Goal: Information Seeking & Learning: Learn about a topic

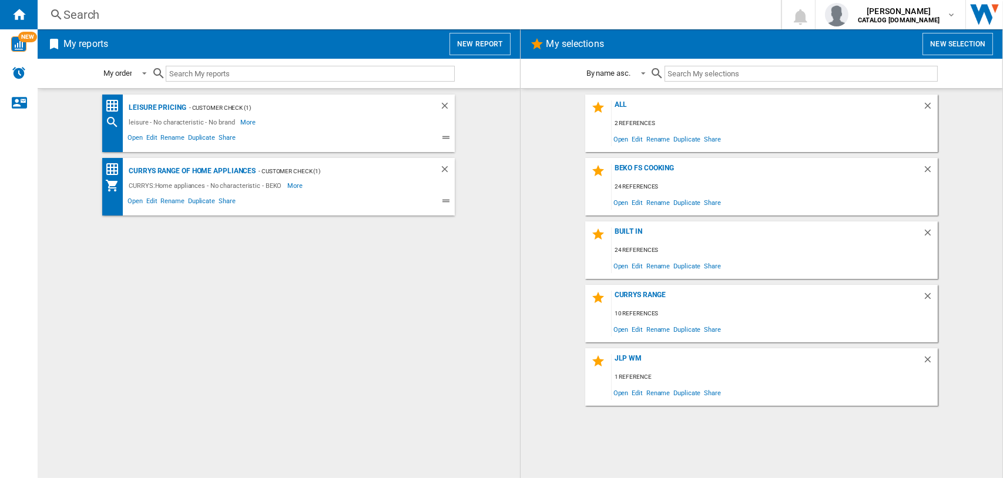
click at [75, 10] on div "Search" at bounding box center [406, 14] width 687 height 16
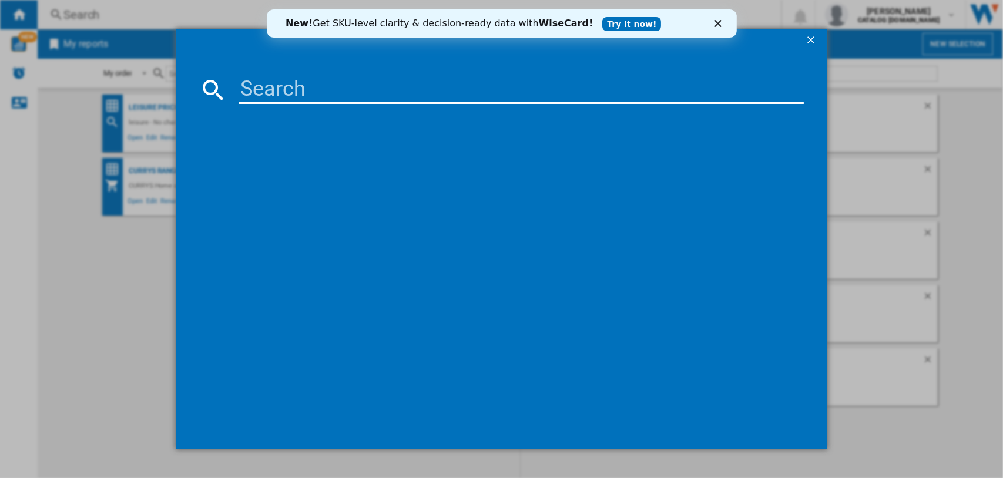
click at [268, 93] on input at bounding box center [521, 90] width 565 height 28
paste input "BI WMIL 91485 [GEOGRAPHIC_DATA]"
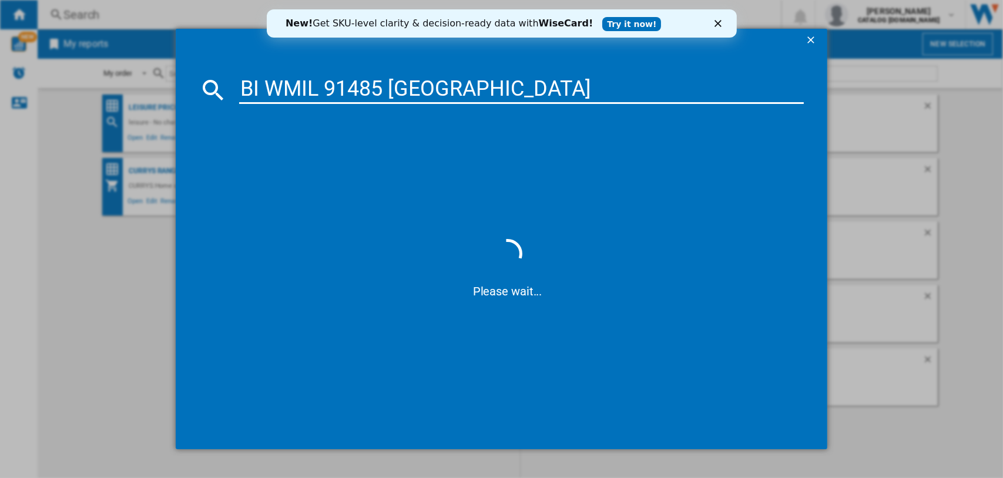
click at [265, 88] on input "BI WMIL 91485 [GEOGRAPHIC_DATA]" at bounding box center [521, 90] width 565 height 28
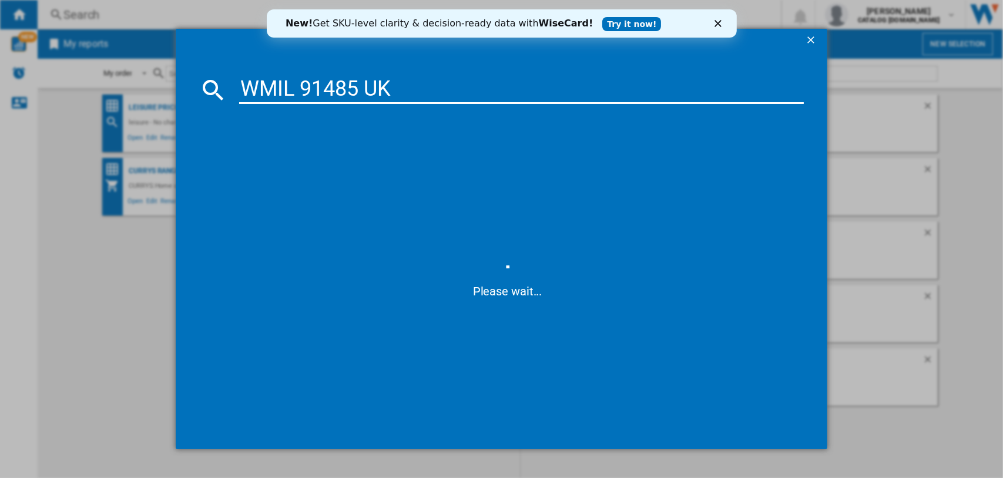
click at [301, 91] on input "WMIL 91485 UK" at bounding box center [521, 90] width 565 height 28
click at [388, 92] on input "WMIL91485 [GEOGRAPHIC_DATA]" at bounding box center [521, 90] width 565 height 28
type input "WMIL91485"
click at [712, 22] on div "New! Get SKU-level clarity & decision-ready data with WiseCard! Try it now!" at bounding box center [501, 23] width 470 height 19
click at [716, 22] on polygon "Close" at bounding box center [717, 23] width 7 height 7
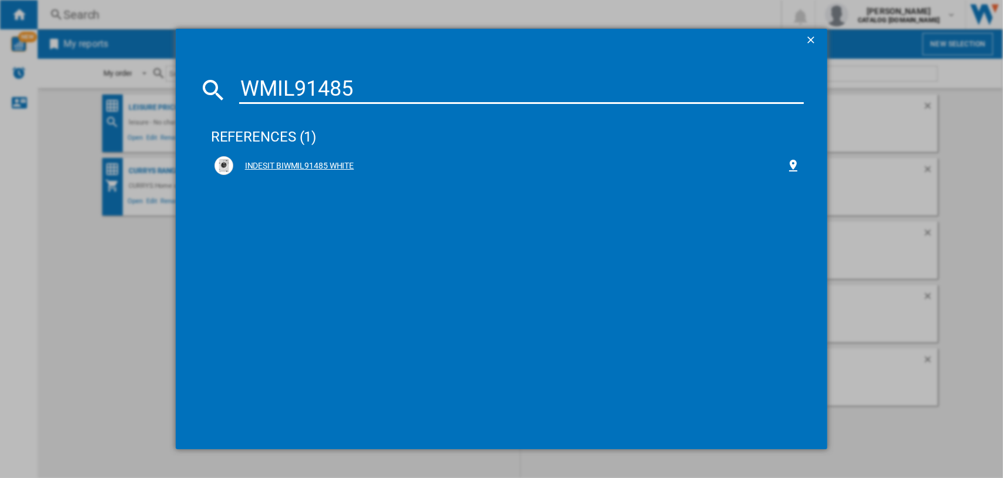
click at [314, 165] on div "INDESIT BIWMIL91485 WHITE" at bounding box center [509, 166] width 553 height 12
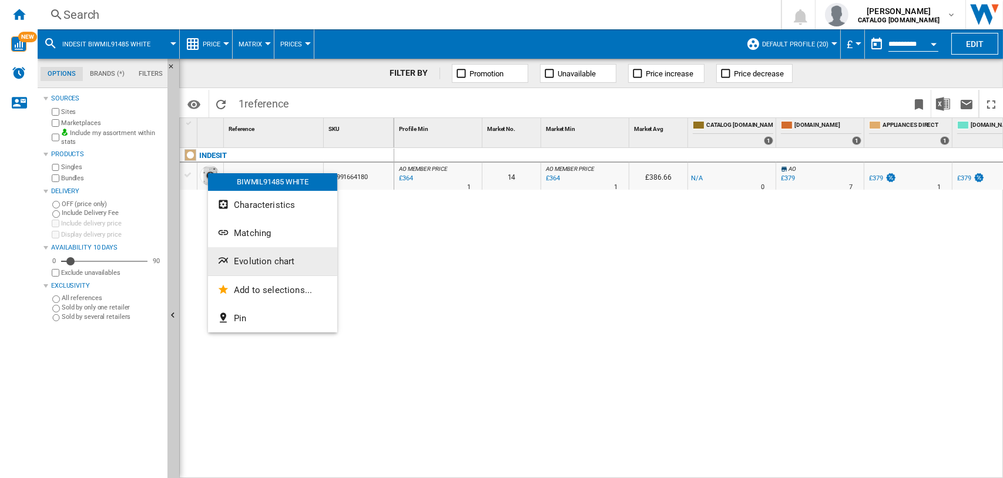
click at [256, 260] on span "Evolution chart" at bounding box center [264, 261] width 61 height 11
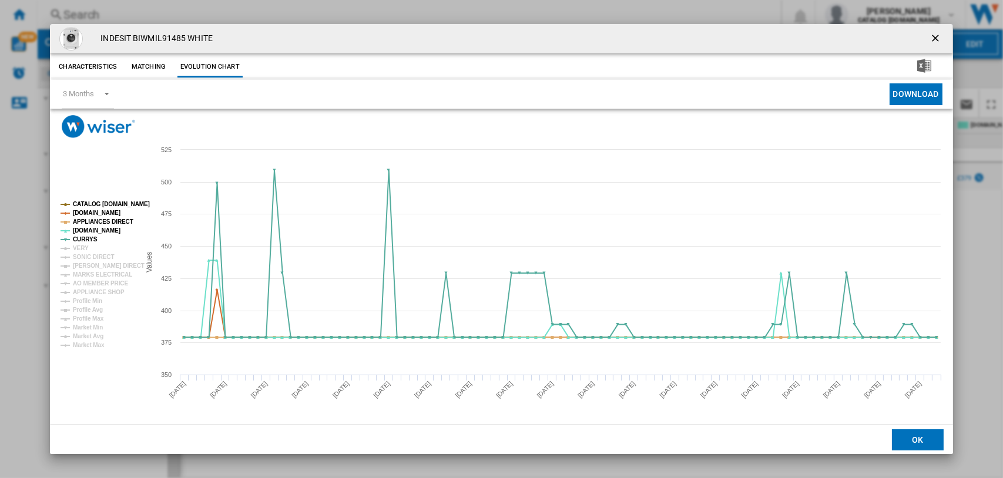
click at [89, 246] on rect "Product popup" at bounding box center [95, 275] width 79 height 156
click at [82, 247] on tspan "VERY" at bounding box center [81, 248] width 16 height 6
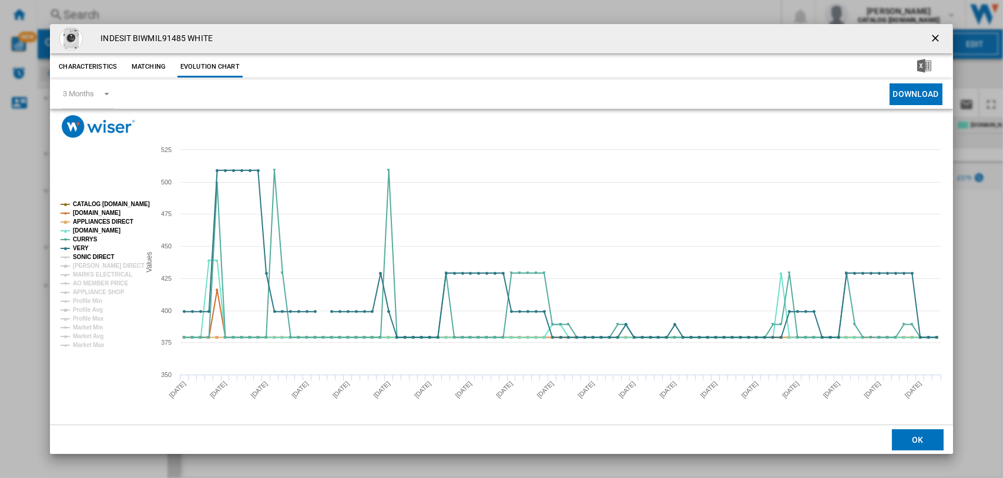
click at [83, 256] on tspan "SONIC DIRECT" at bounding box center [93, 257] width 41 height 6
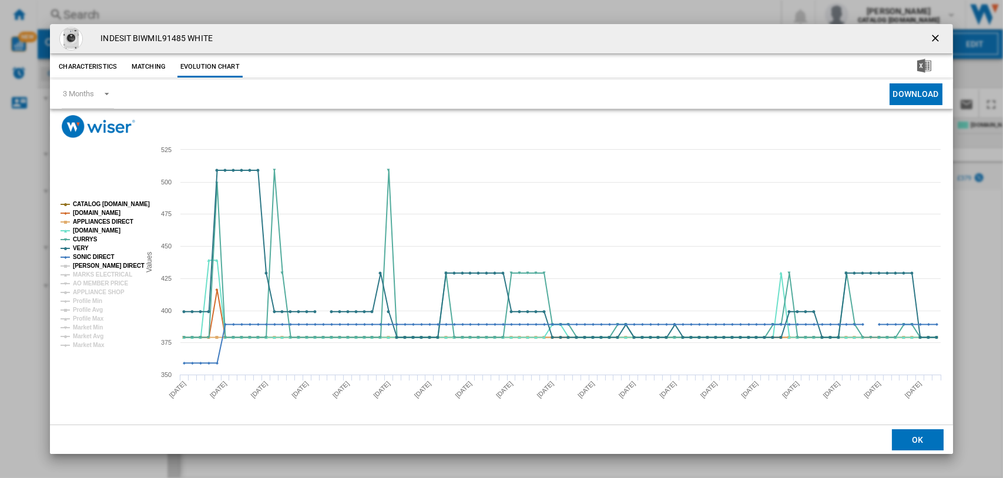
click at [85, 264] on tspan "[PERSON_NAME] DIRECT" at bounding box center [109, 266] width 72 height 6
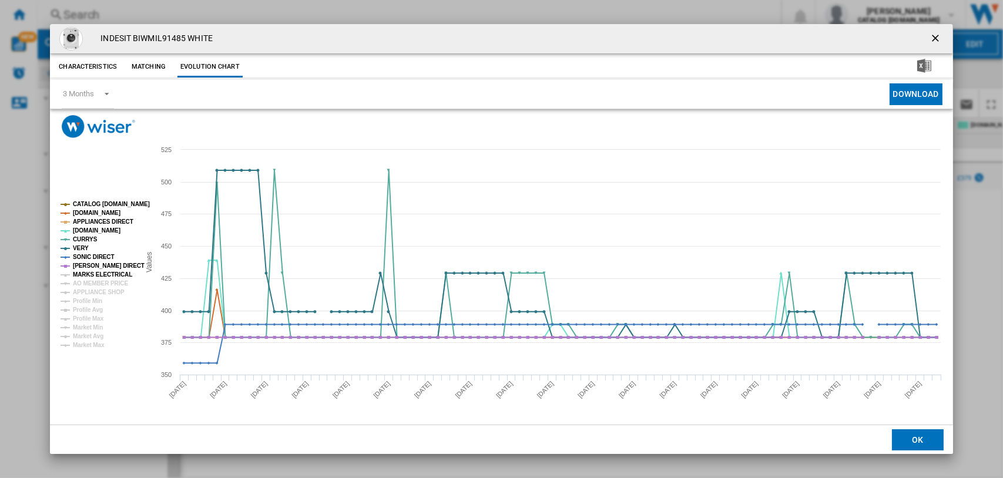
click at [85, 273] on tspan "MARKS ELECTRICAL" at bounding box center [102, 274] width 59 height 6
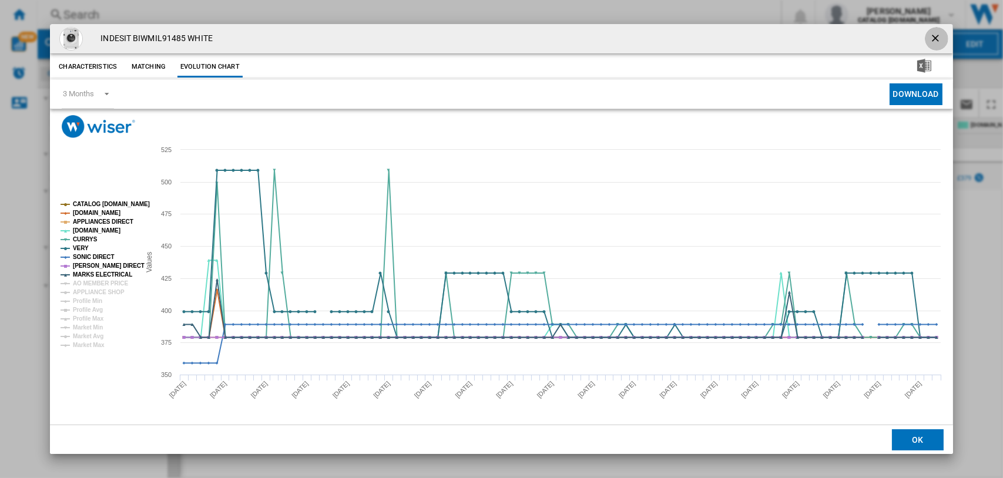
click at [939, 33] on ng-md-icon "getI18NText('BUTTONS.CLOSE_DIALOG')" at bounding box center [936, 39] width 14 height 14
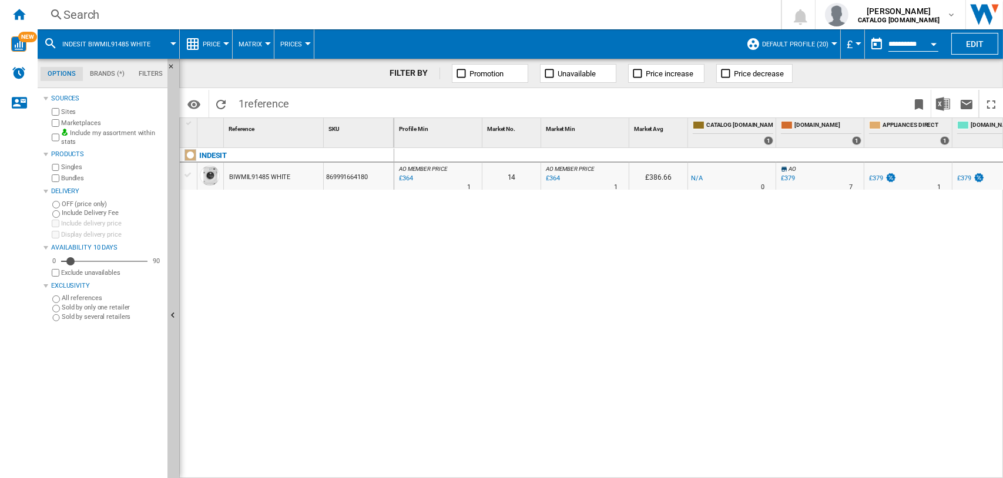
click at [80, 19] on div "Search" at bounding box center [406, 14] width 687 height 16
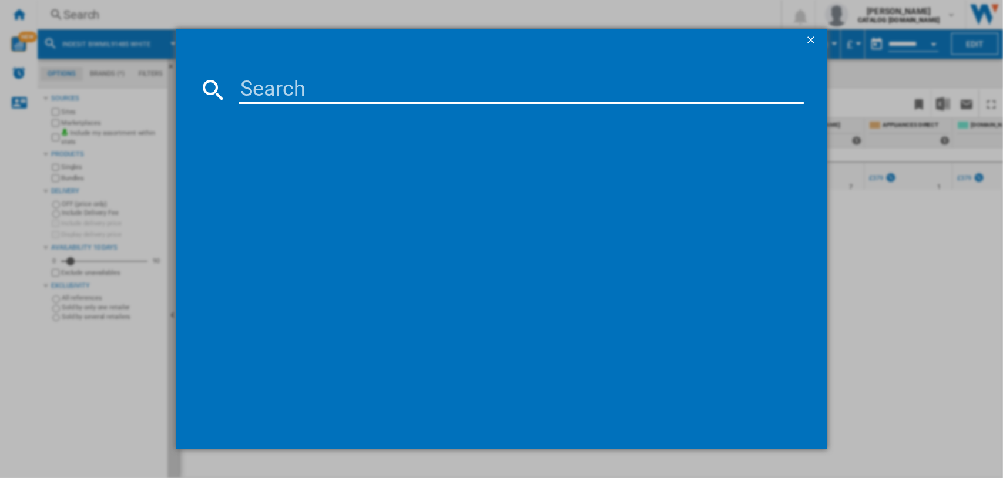
click at [276, 95] on input at bounding box center [521, 90] width 565 height 28
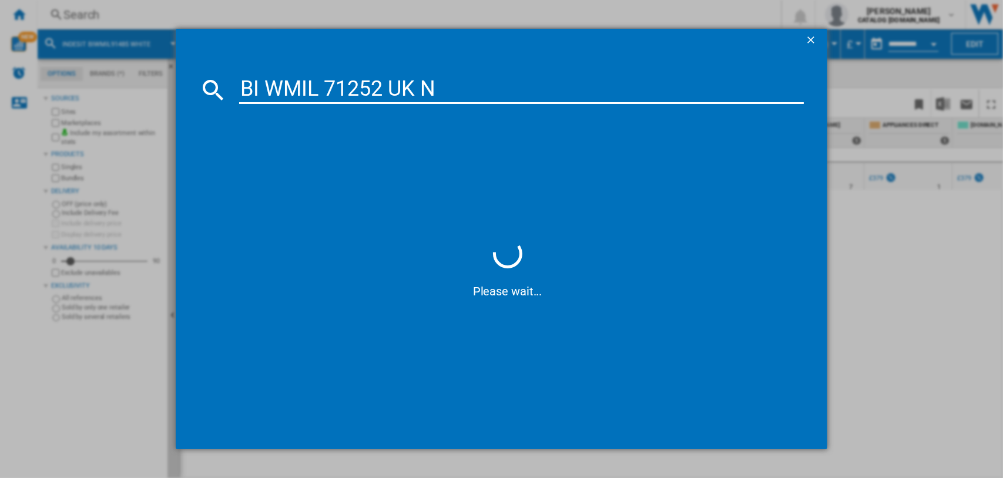
click at [267, 87] on input "BI WMIL 71252 UK N" at bounding box center [521, 90] width 565 height 28
click at [301, 90] on input "WMIL 71252 UK N" at bounding box center [521, 90] width 565 height 28
click at [449, 90] on input "WMIL71252 UK N" at bounding box center [521, 90] width 565 height 28
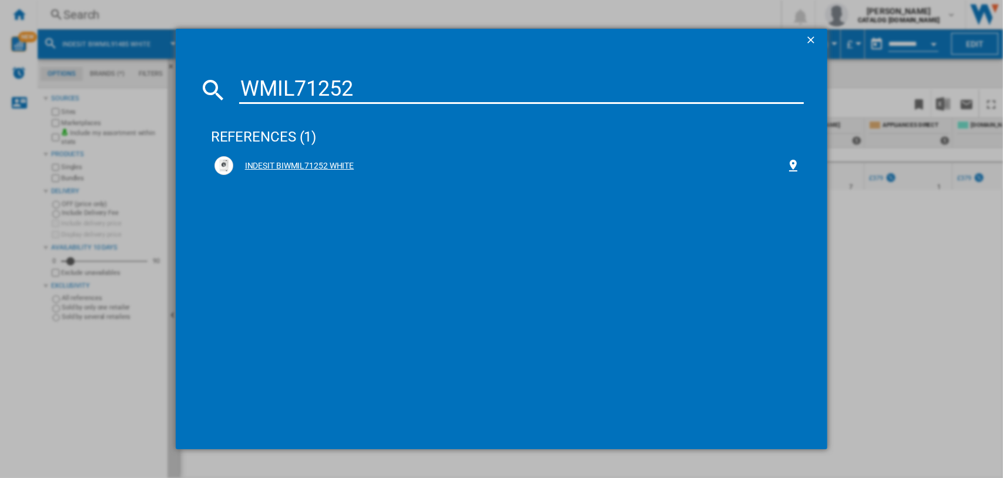
type input "WMIL71252"
click at [328, 160] on div "INDESIT BIWMIL71252 WHITE" at bounding box center [509, 166] width 553 height 12
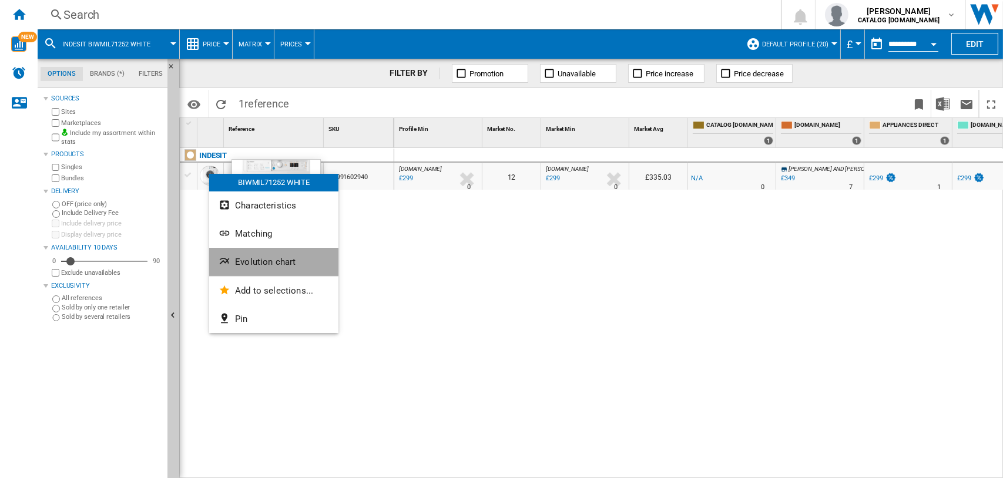
click at [244, 253] on button "Evolution chart" at bounding box center [273, 262] width 129 height 28
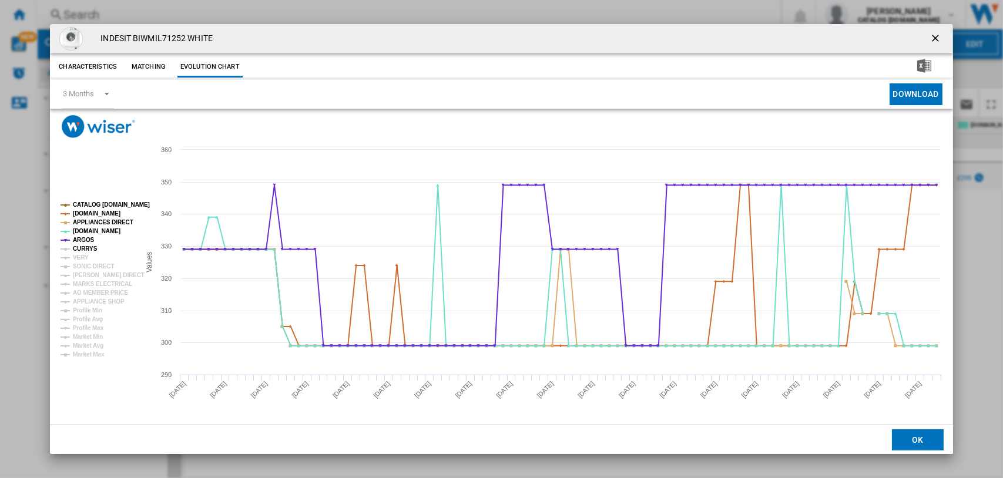
click at [76, 246] on tspan "CURRYS" at bounding box center [85, 249] width 25 height 6
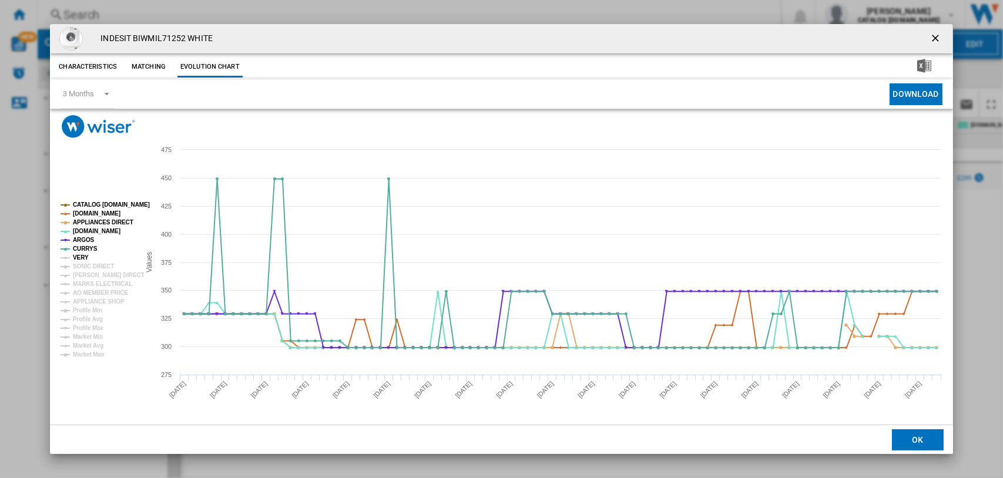
click at [83, 260] on tspan "VERY" at bounding box center [81, 257] width 16 height 6
click at [86, 269] on tspan "SONIC DIRECT" at bounding box center [93, 266] width 41 height 6
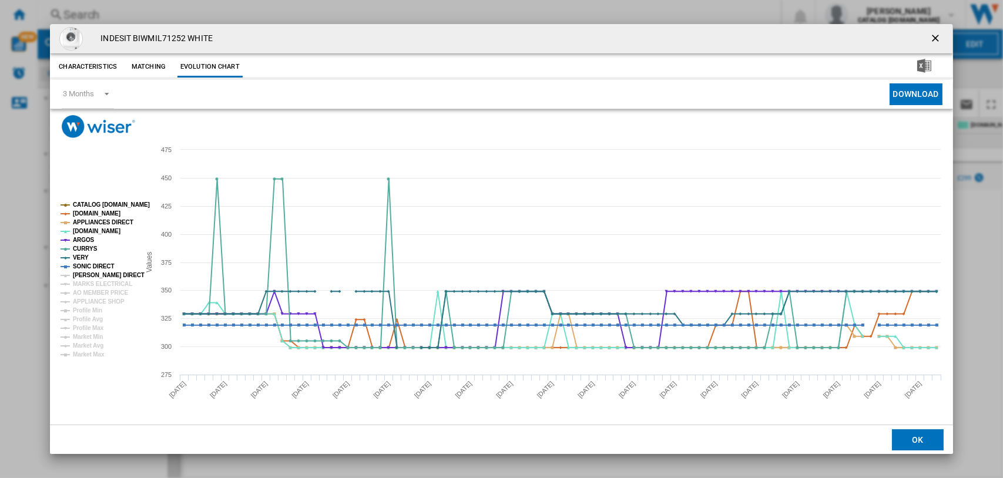
click at [89, 276] on tspan "[PERSON_NAME] DIRECT" at bounding box center [109, 275] width 72 height 6
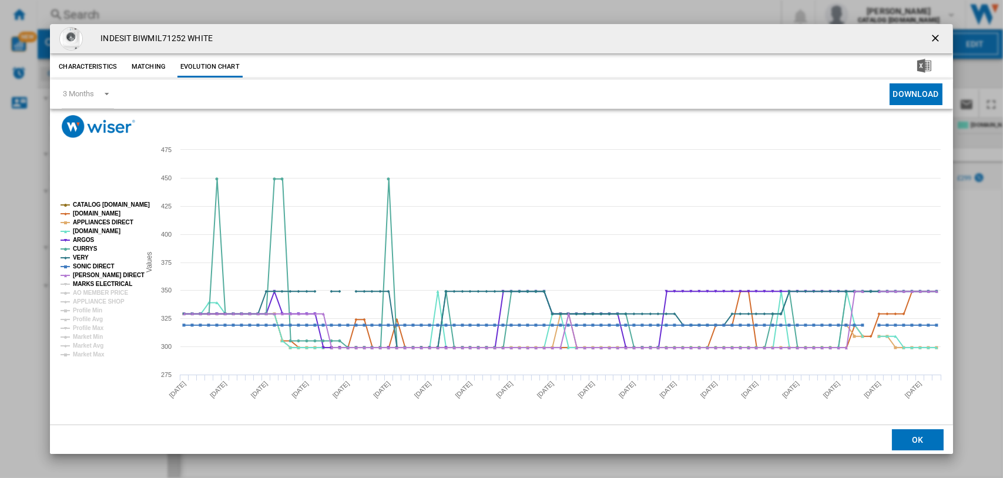
click at [89, 281] on tspan "MARKS ELECTRICAL" at bounding box center [102, 284] width 59 height 6
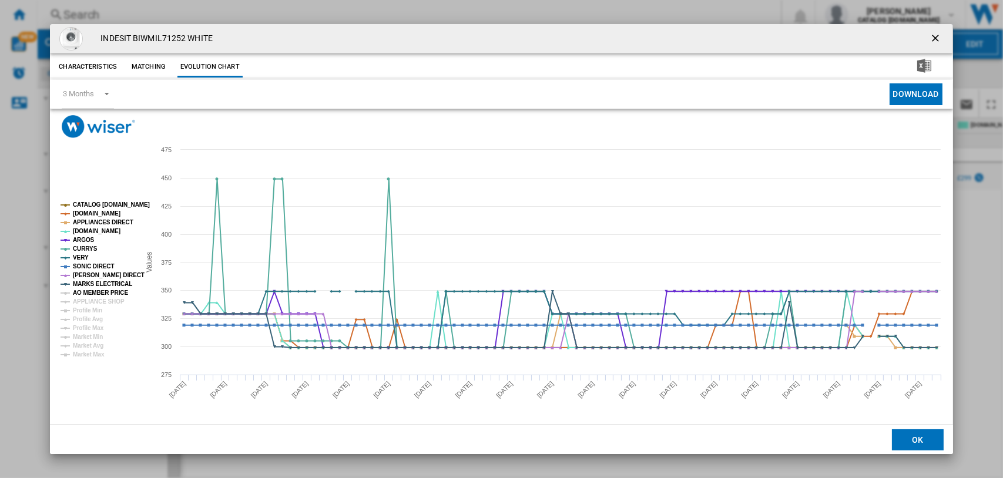
click at [91, 291] on tspan "AO MEMBER PRICE" at bounding box center [100, 293] width 55 height 6
click at [938, 39] on ng-md-icon "getI18NText('BUTTONS.CLOSE_DIALOG')" at bounding box center [936, 39] width 14 height 14
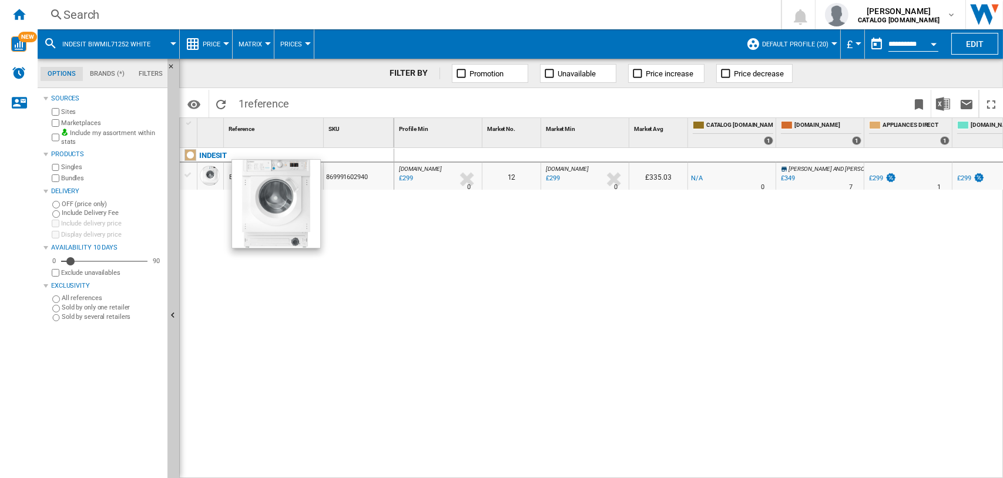
click at [73, 15] on div "Search" at bounding box center [406, 14] width 687 height 16
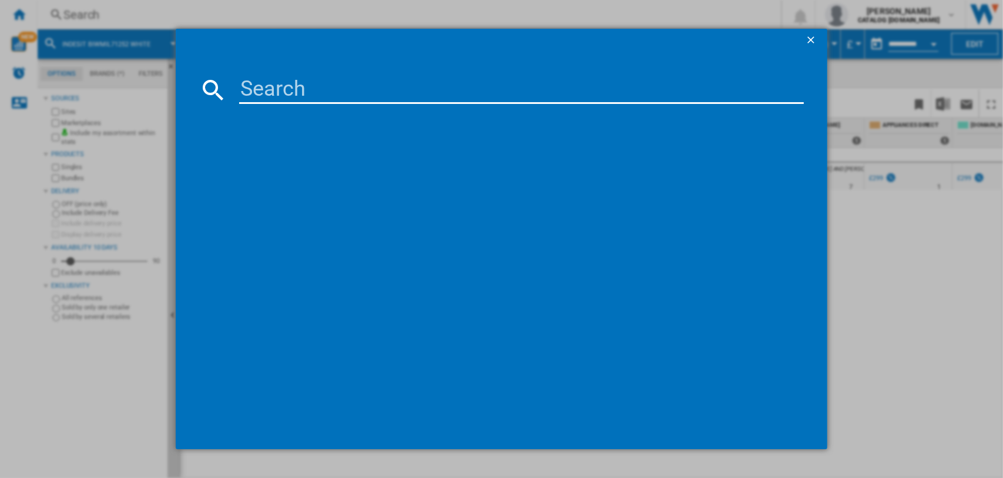
click at [277, 88] on input at bounding box center [521, 90] width 565 height 28
click at [267, 83] on input at bounding box center [521, 90] width 565 height 28
paste input "BI WMIL 71252 UK N"
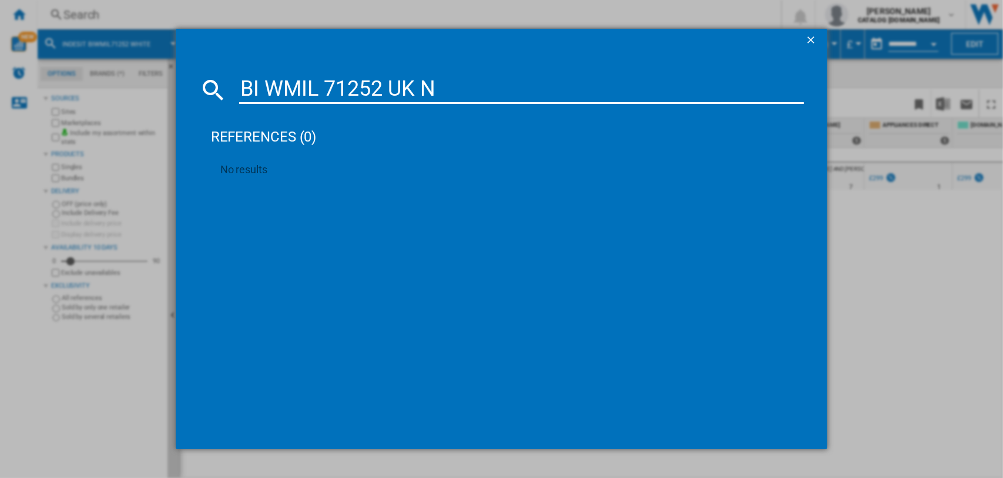
click at [264, 91] on input "BI WMIL 71252 UK N" at bounding box center [521, 90] width 565 height 28
click at [303, 86] on input "WMIL 71252 UK N" at bounding box center [521, 90] width 565 height 28
click at [411, 92] on input "WMIL71252 UK N" at bounding box center [521, 90] width 565 height 28
type input "WMIL71252"
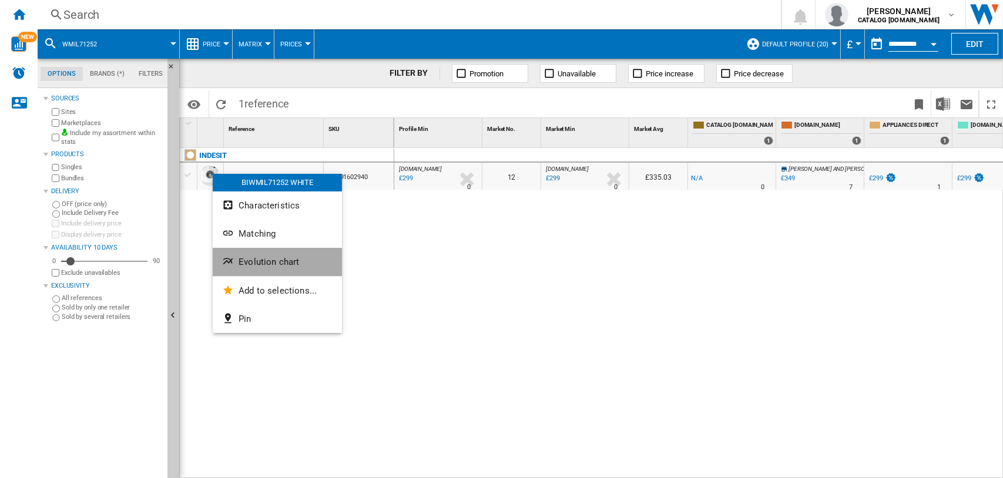
click at [246, 262] on span "Evolution chart" at bounding box center [269, 262] width 61 height 11
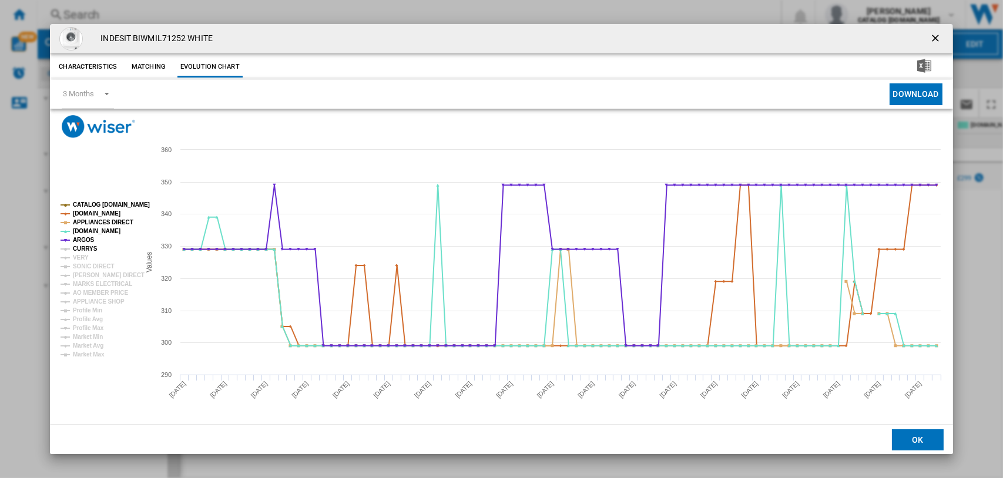
click at [82, 247] on tspan "CURRYS" at bounding box center [85, 249] width 25 height 6
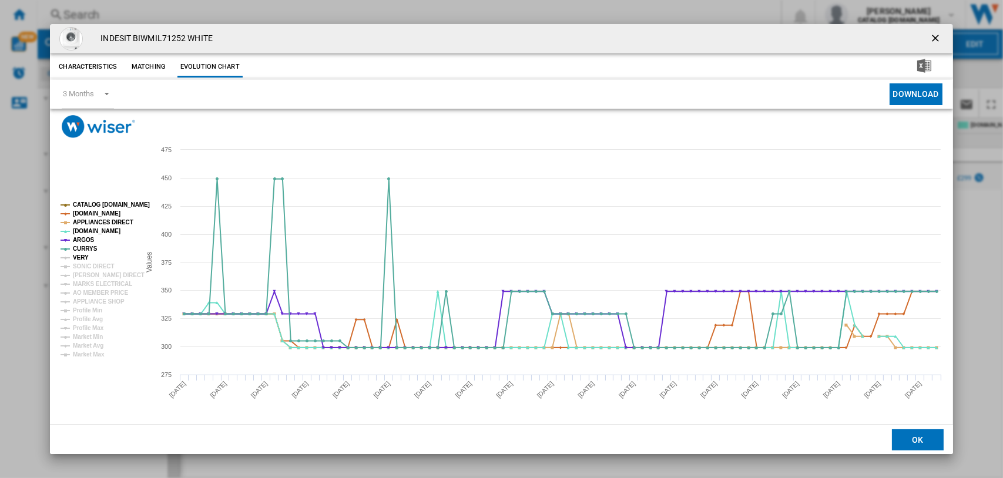
click at [78, 259] on tspan "VERY" at bounding box center [81, 257] width 16 height 6
click at [80, 264] on tspan "SONIC DIRECT" at bounding box center [93, 266] width 41 height 6
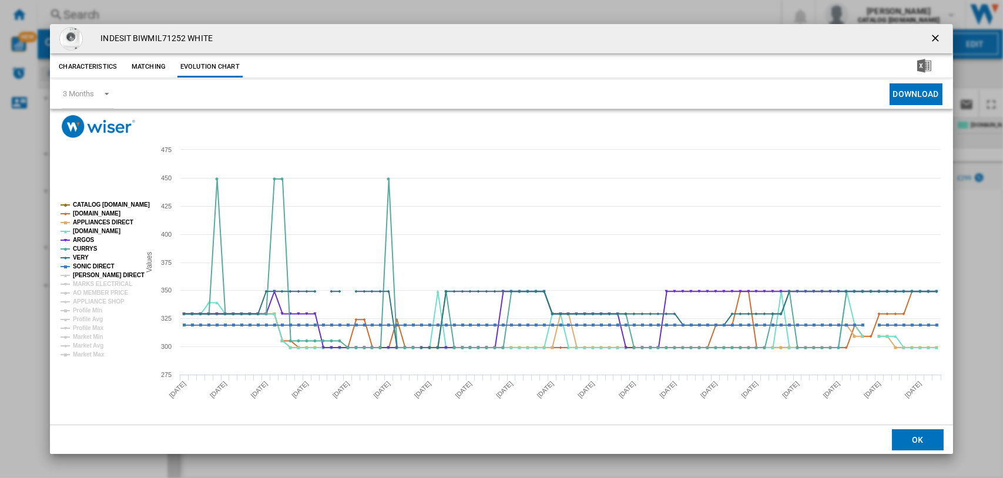
click at [82, 273] on tspan "[PERSON_NAME] DIRECT" at bounding box center [109, 275] width 72 height 6
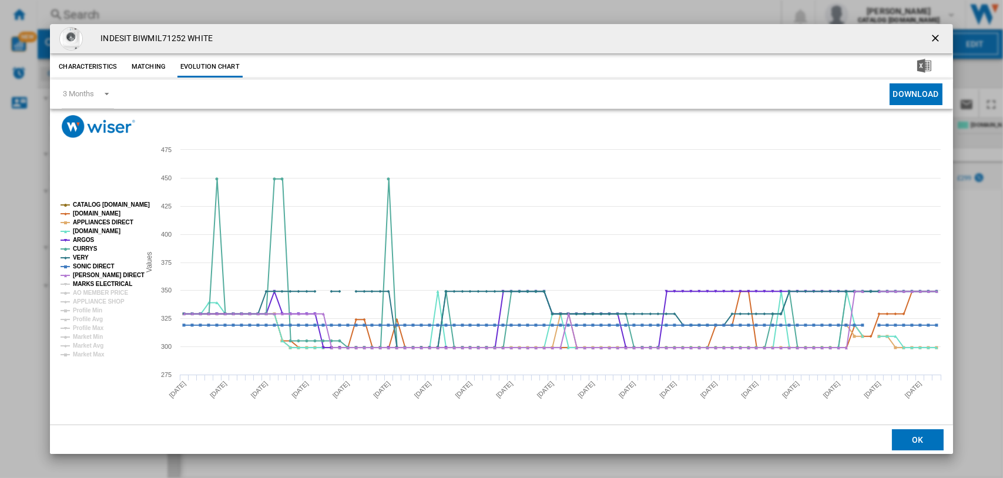
click at [86, 281] on tspan "MARKS ELECTRICAL" at bounding box center [102, 284] width 59 height 6
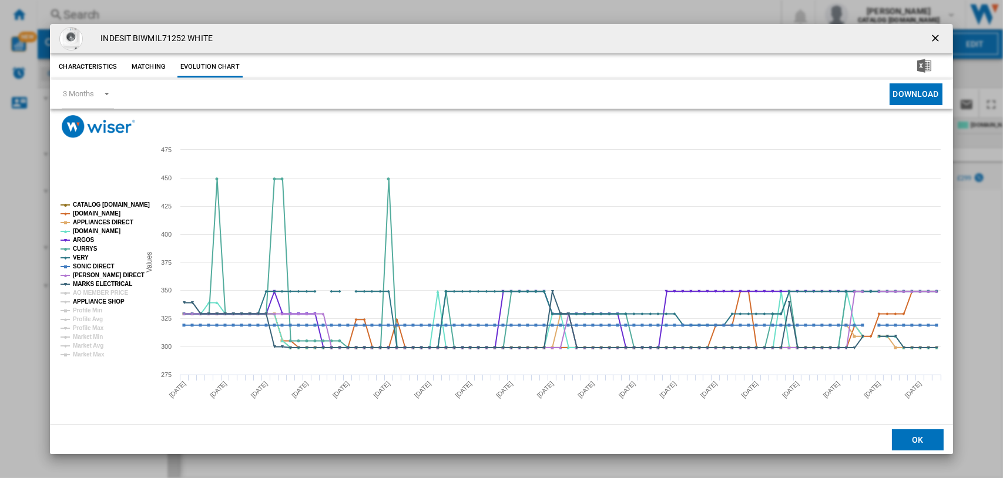
click at [90, 301] on tspan "APPLIANCE SHOP" at bounding box center [99, 301] width 52 height 6
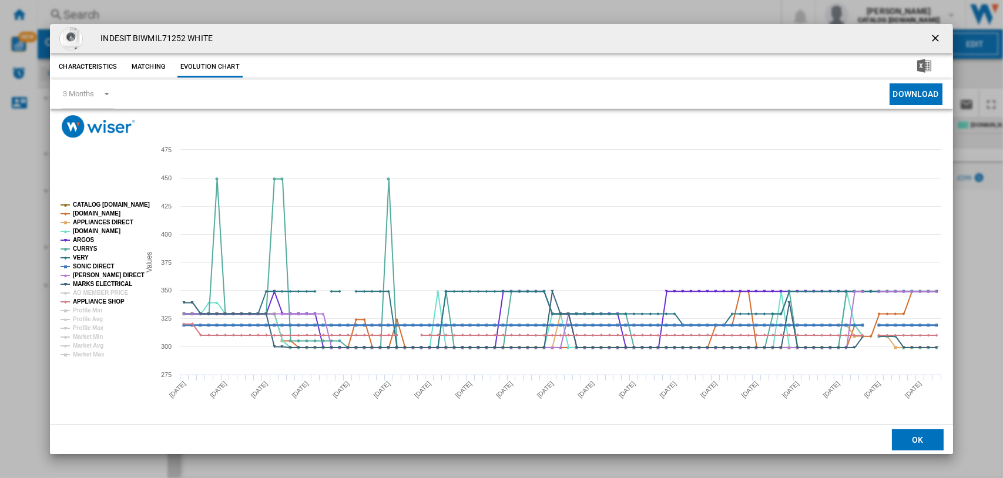
click at [100, 266] on tspan "SONIC DIRECT" at bounding box center [93, 266] width 41 height 6
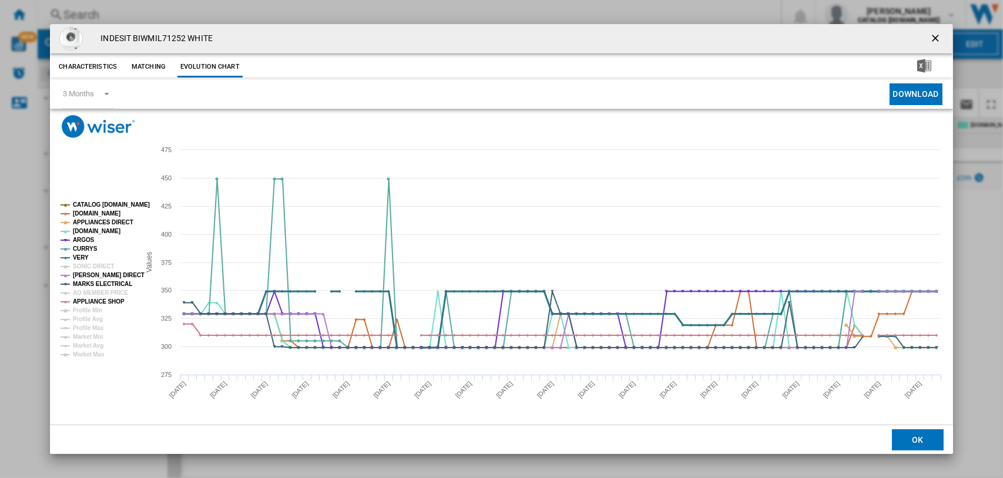
click at [83, 254] on tspan "VERY" at bounding box center [81, 257] width 16 height 6
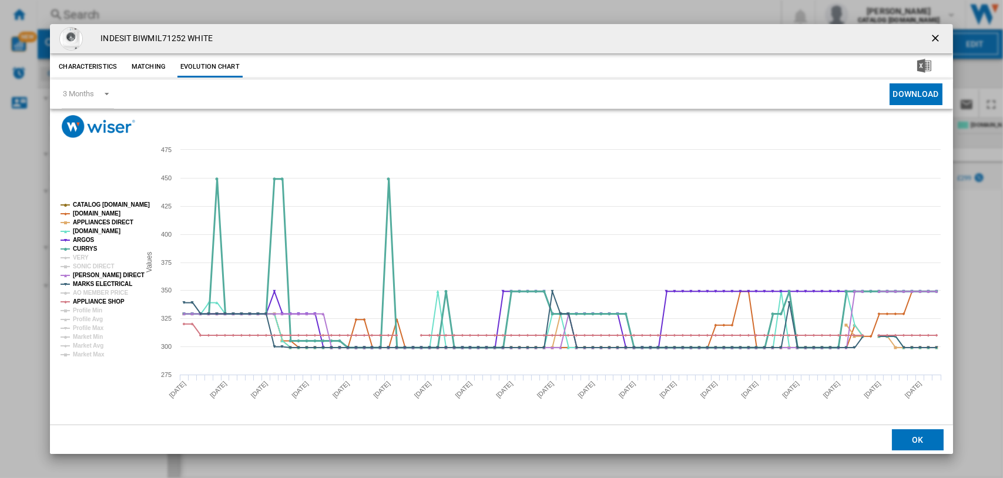
click at [82, 247] on tspan "CURRYS" at bounding box center [85, 249] width 25 height 6
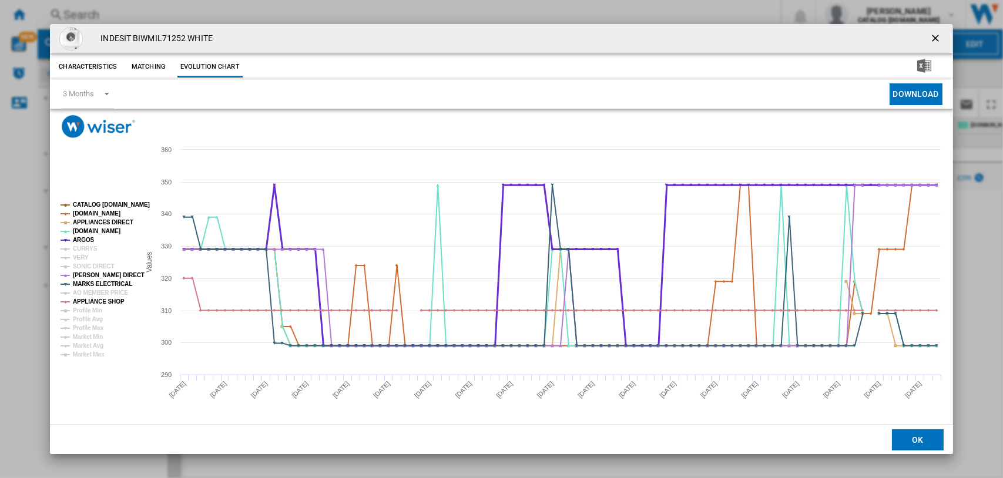
click at [84, 238] on tspan "ARGOS" at bounding box center [84, 240] width 22 height 6
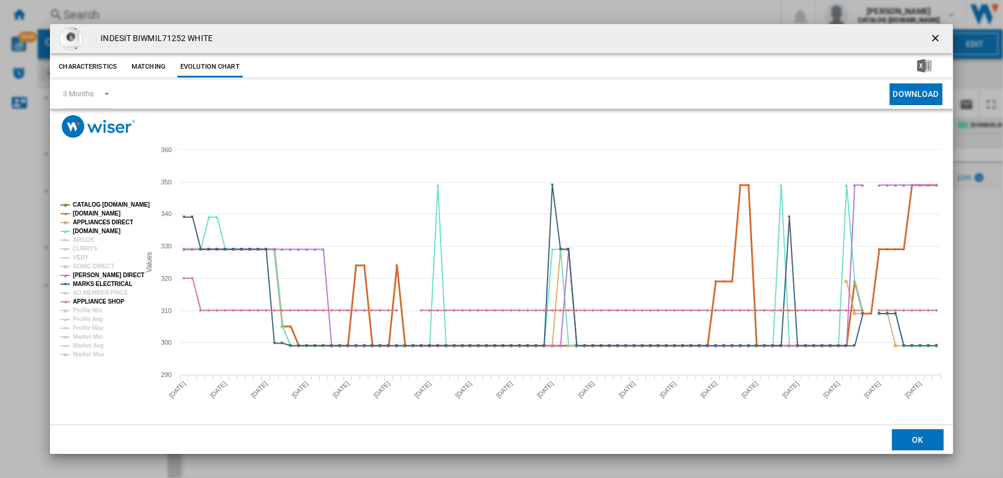
click at [95, 213] on tspan "[DOMAIN_NAME]" at bounding box center [97, 213] width 48 height 6
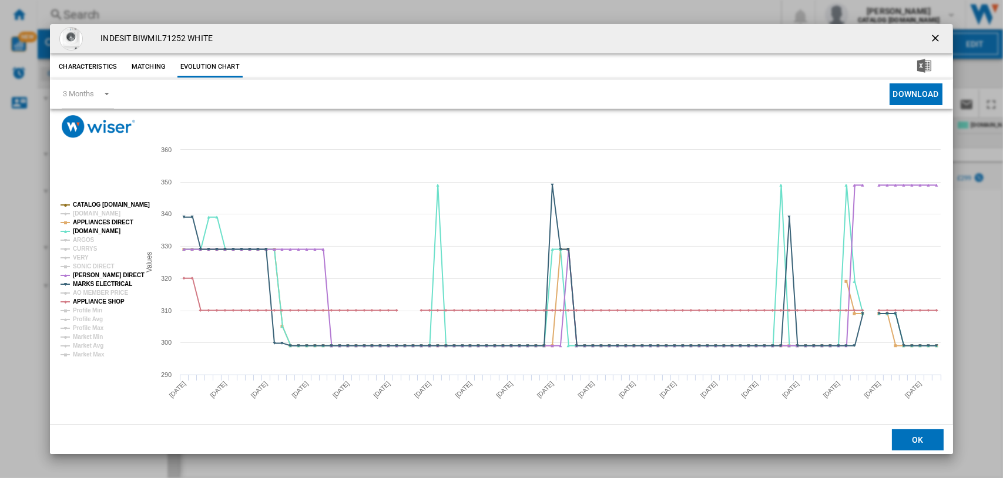
click at [98, 202] on tspan "CATALOG [DOMAIN_NAME]" at bounding box center [111, 205] width 77 height 6
click at [103, 303] on tspan "APPLIANCE SHOP" at bounding box center [99, 301] width 52 height 6
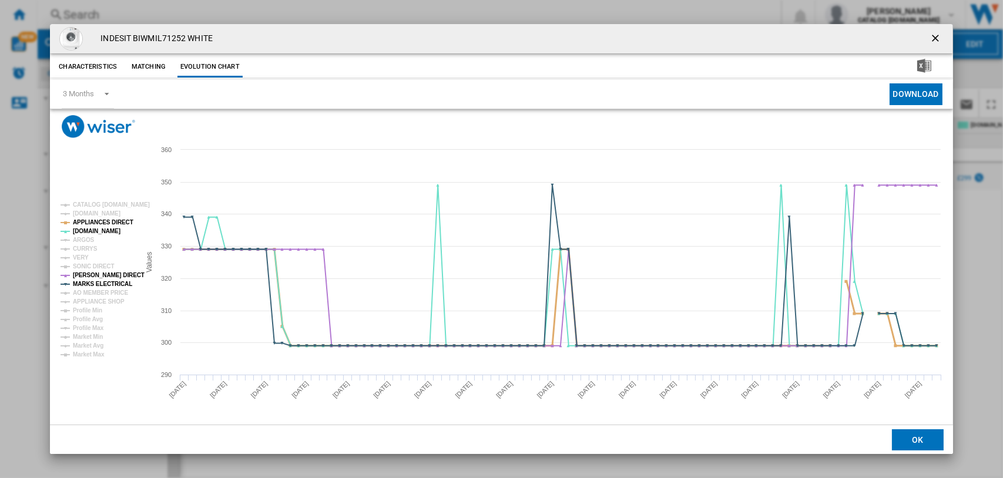
click at [89, 221] on tspan "APPLIANCES DIRECT" at bounding box center [103, 222] width 61 height 6
click at [88, 229] on tspan "[DOMAIN_NAME]" at bounding box center [97, 231] width 48 height 6
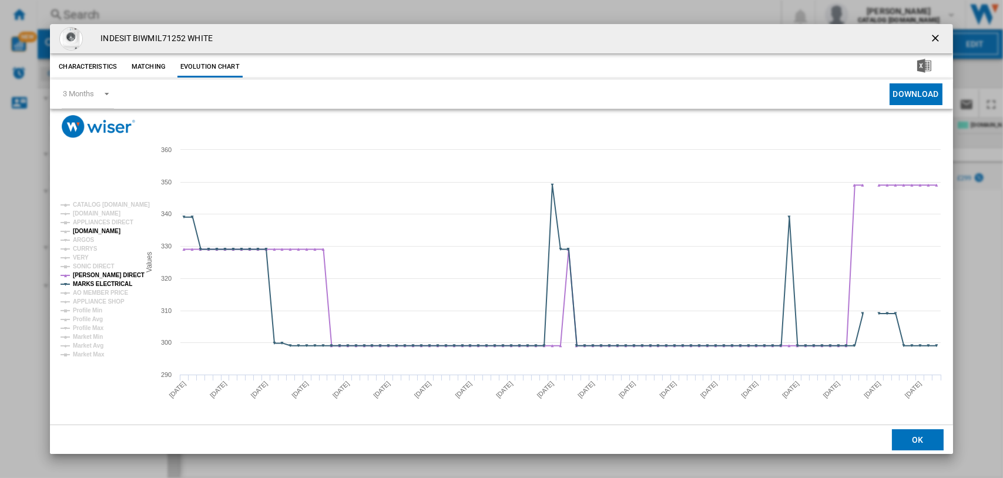
click at [79, 230] on tspan "[DOMAIN_NAME]" at bounding box center [97, 231] width 48 height 6
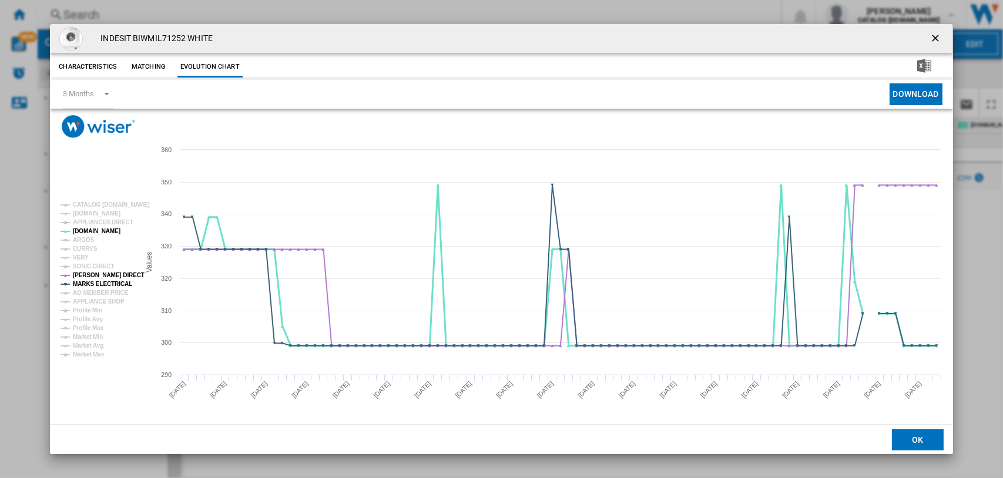
click at [85, 230] on tspan "[DOMAIN_NAME]" at bounding box center [97, 231] width 48 height 6
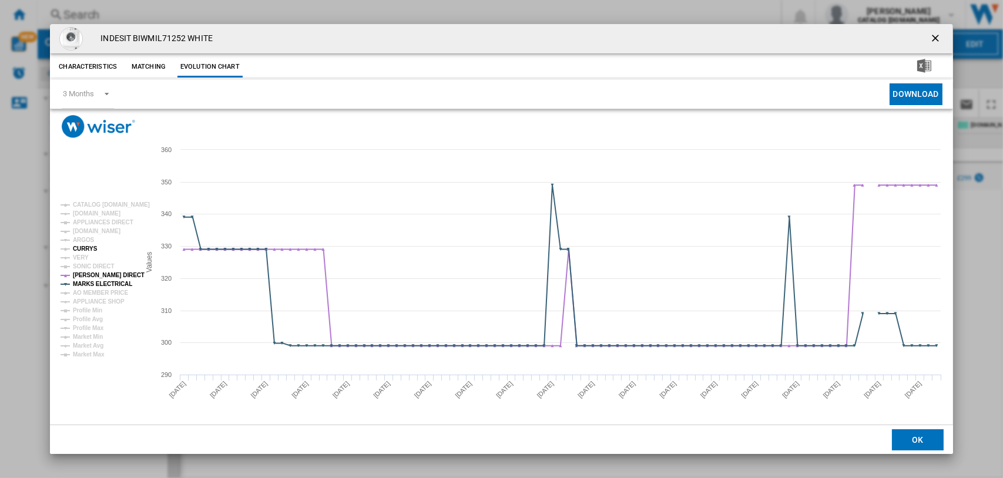
click at [76, 247] on tspan "CURRYS" at bounding box center [85, 249] width 25 height 6
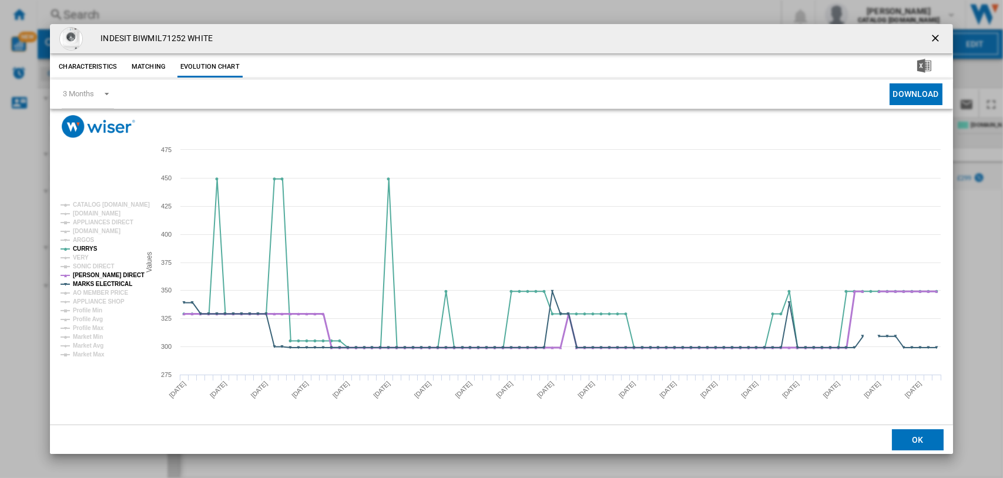
click at [86, 273] on tspan "[PERSON_NAME] DIRECT" at bounding box center [109, 275] width 72 height 6
click at [87, 282] on tspan "MARKS ELECTRICAL" at bounding box center [102, 284] width 59 height 6
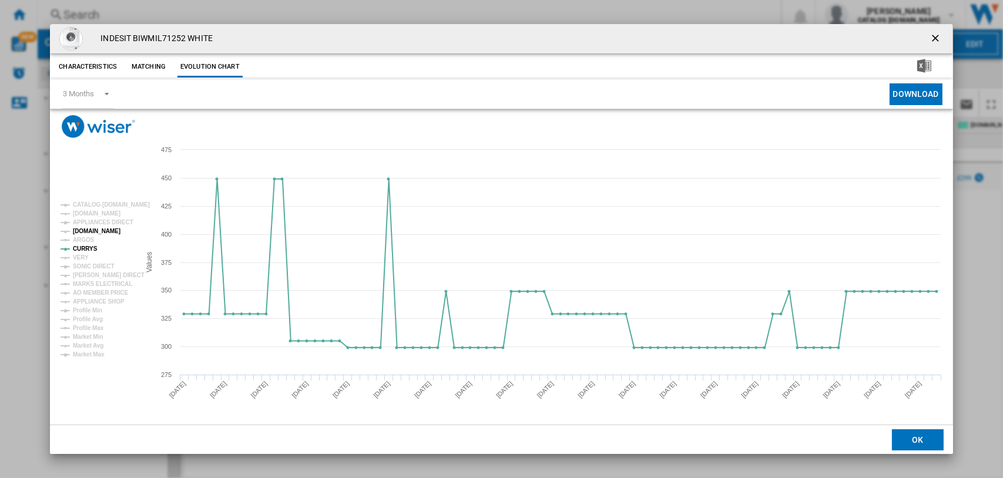
click at [85, 231] on tspan "[DOMAIN_NAME]" at bounding box center [97, 231] width 48 height 6
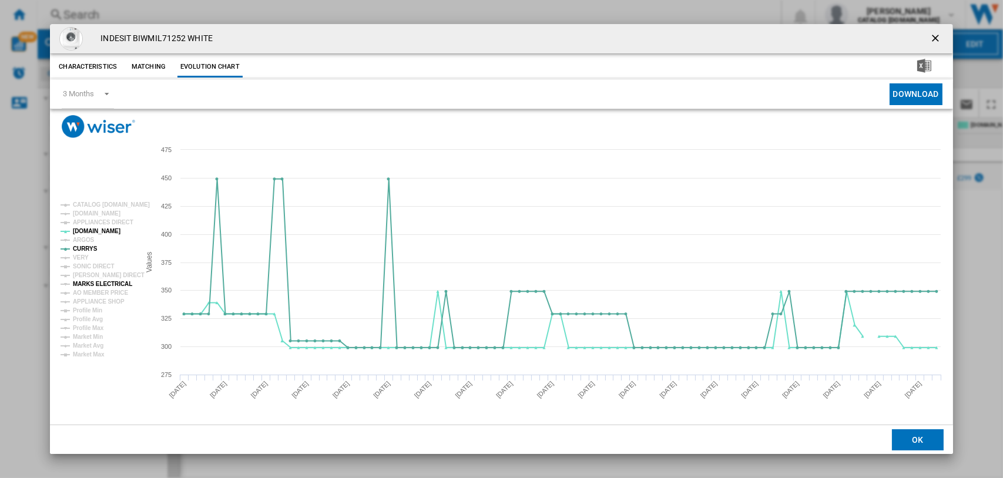
click at [97, 285] on tspan "MARKS ELECTRICAL" at bounding box center [102, 284] width 59 height 6
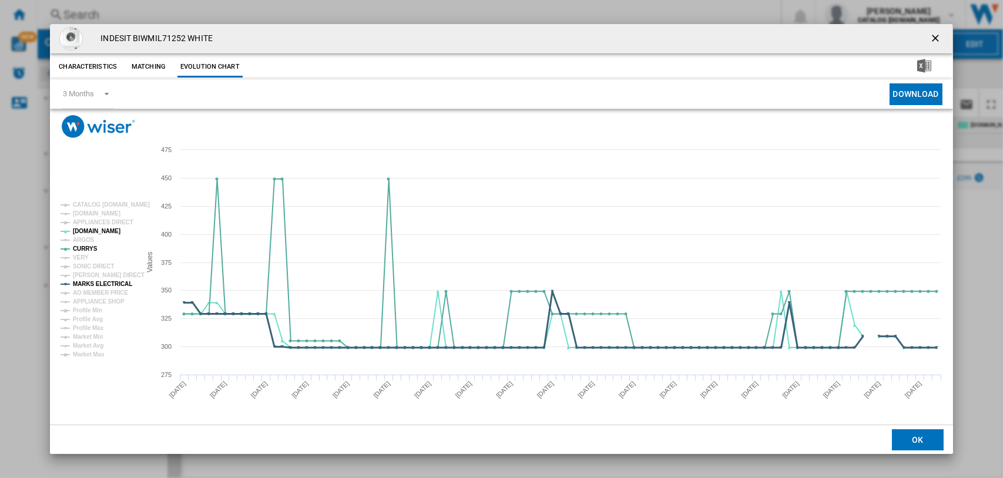
click at [89, 282] on tspan "MARKS ELECTRICAL" at bounding box center [102, 284] width 59 height 6
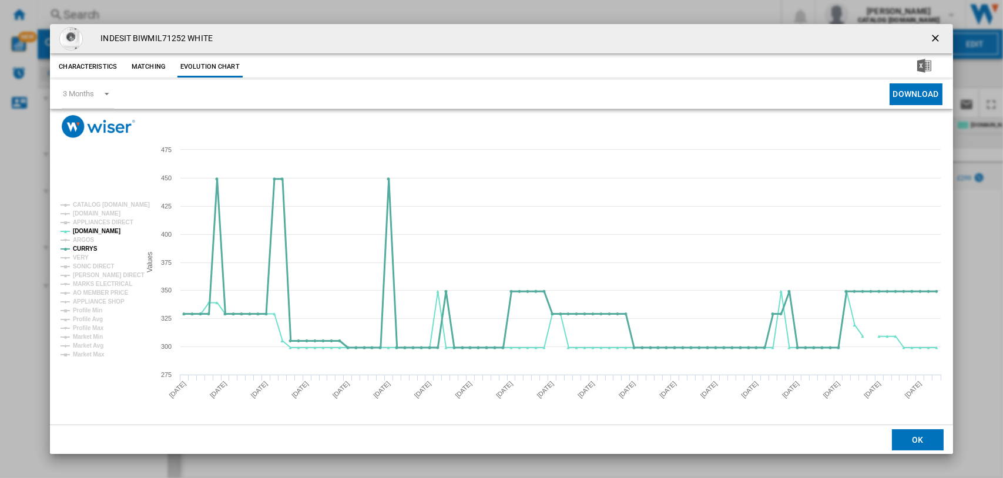
click at [87, 249] on tspan "CURRYS" at bounding box center [85, 249] width 25 height 6
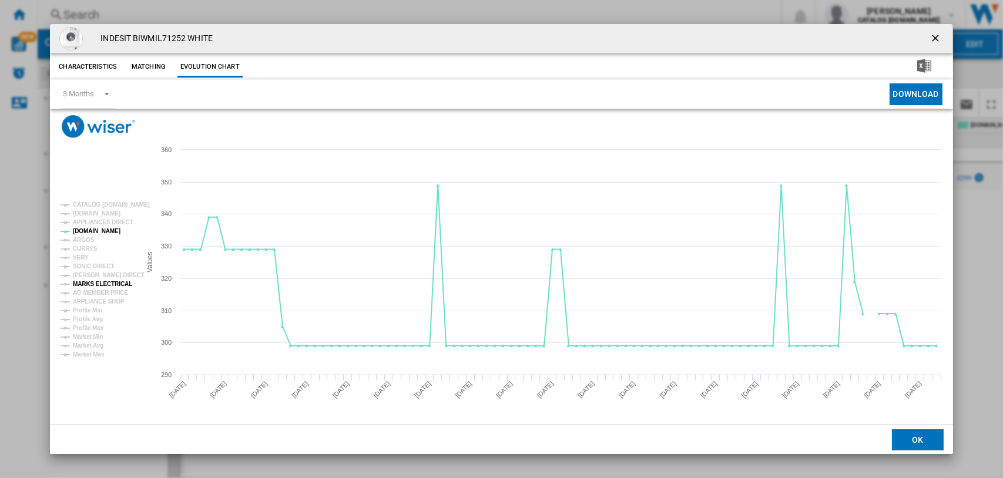
click at [91, 282] on tspan "MARKS ELECTRICAL" at bounding box center [102, 284] width 59 height 6
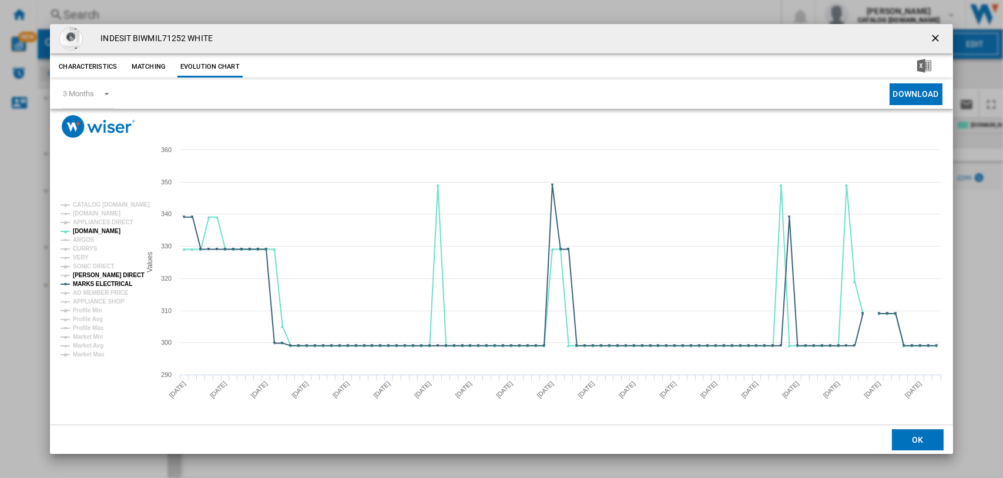
click at [88, 272] on tspan "[PERSON_NAME] DIRECT" at bounding box center [109, 275] width 72 height 6
click at [935, 41] on ng-md-icon "getI18NText('BUTTONS.CLOSE_DIALOG')" at bounding box center [936, 39] width 14 height 14
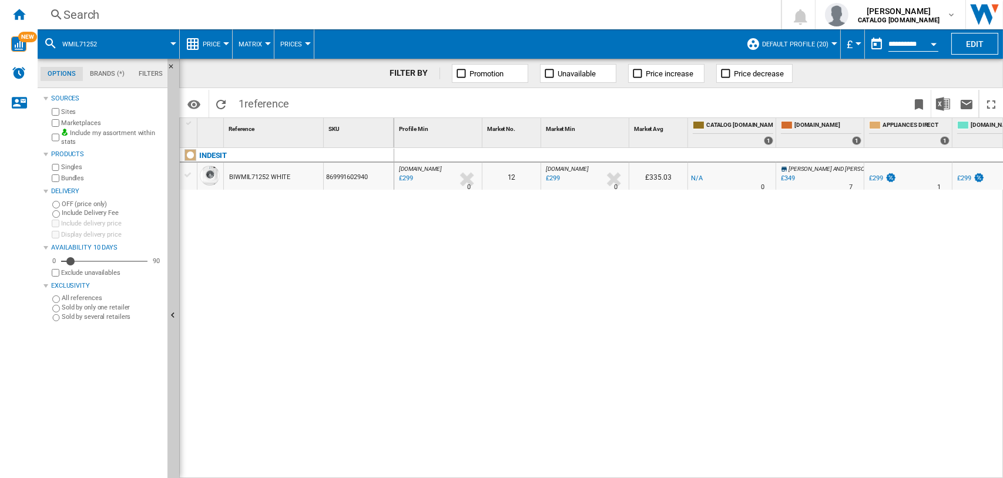
click at [74, 11] on div "Search" at bounding box center [406, 14] width 687 height 16
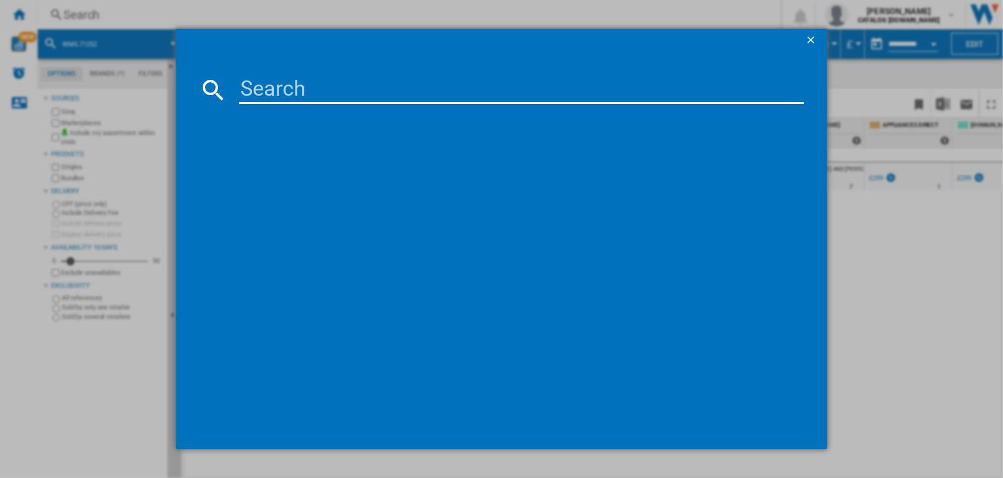
click at [305, 83] on input at bounding box center [521, 90] width 565 height 28
type input "RI860"
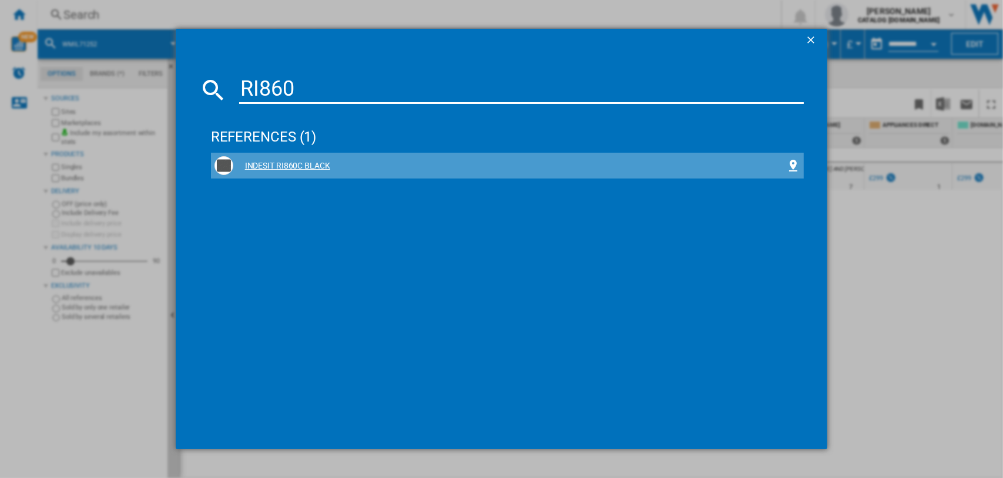
click at [247, 163] on div "INDESIT RI860C BLACK" at bounding box center [509, 166] width 553 height 12
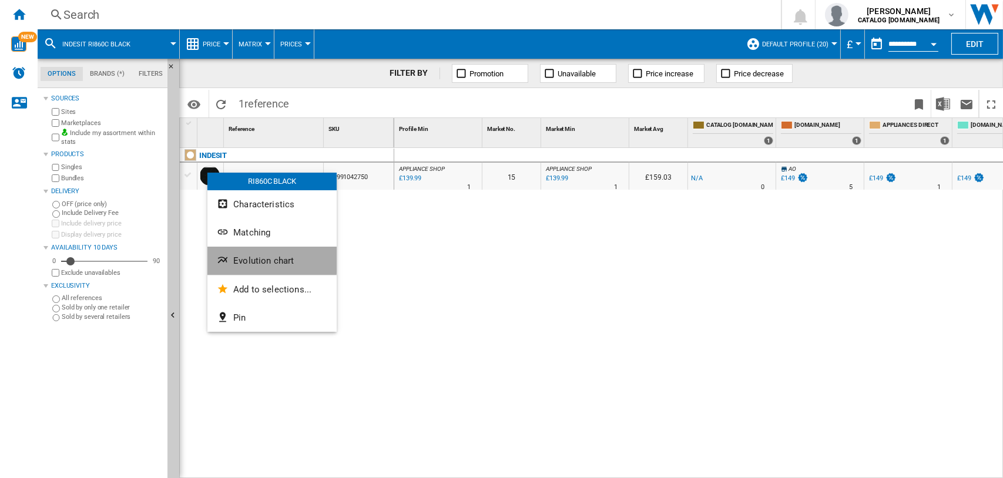
click at [249, 260] on span "Evolution chart" at bounding box center [263, 261] width 61 height 11
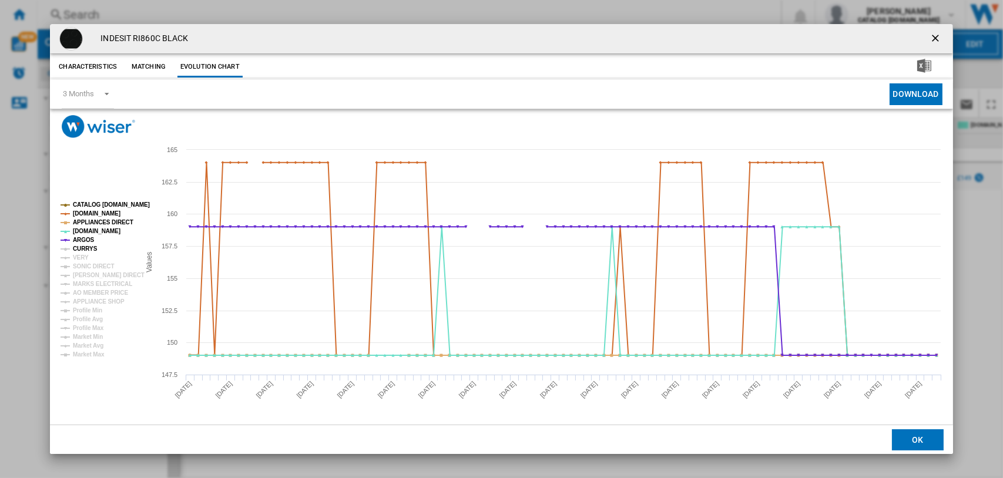
click at [76, 246] on tspan "CURRYS" at bounding box center [85, 249] width 25 height 6
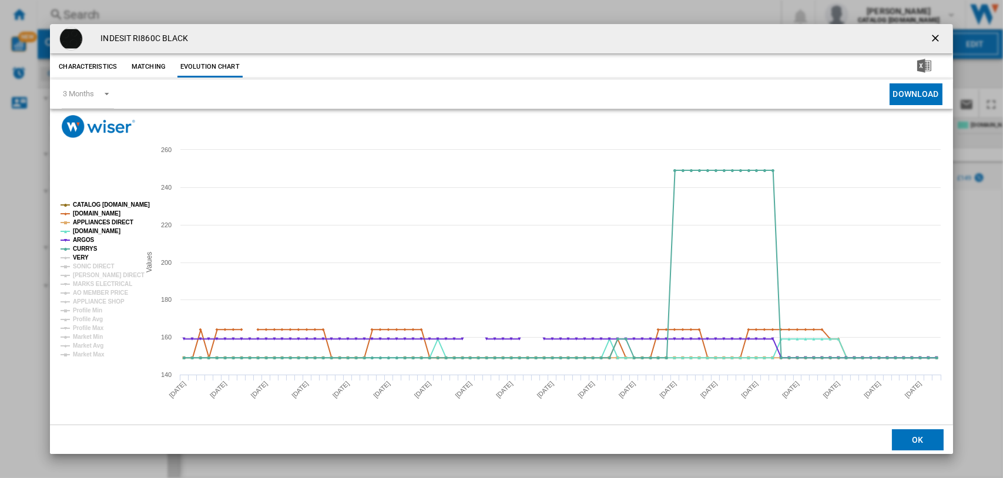
click at [80, 254] on tspan "VERY" at bounding box center [81, 257] width 16 height 6
click at [81, 263] on tspan "SONIC DIRECT" at bounding box center [93, 266] width 41 height 6
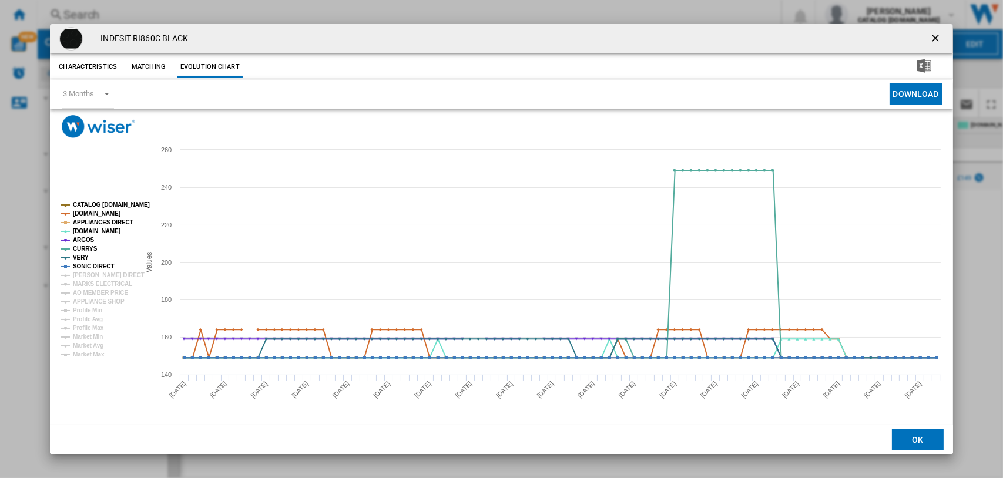
click at [83, 270] on g "CATALOG [DOMAIN_NAME] [DOMAIN_NAME] APPLIANCES DIRECT [DOMAIN_NAME] ARGOS CURRY…" at bounding box center [105, 280] width 89 height 156
click at [86, 281] on tspan "MARKS ELECTRICAL" at bounding box center [102, 284] width 59 height 6
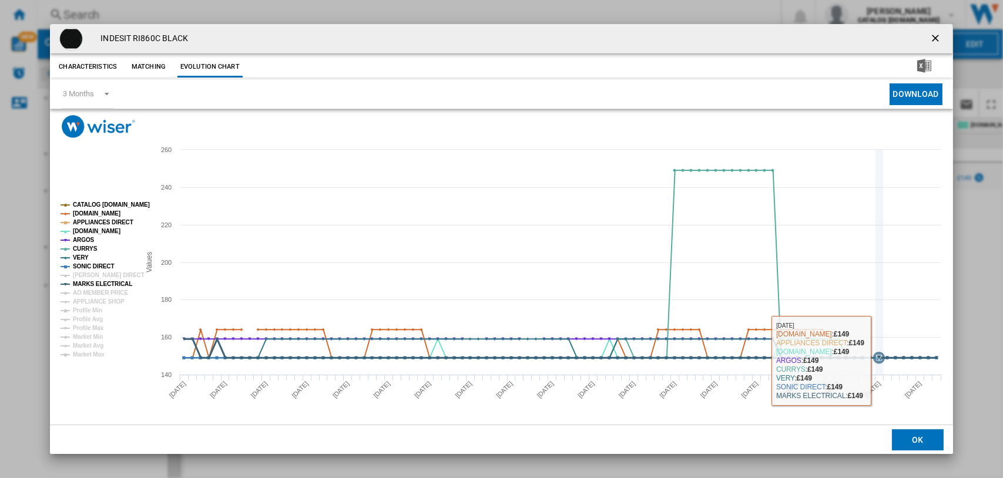
click at [873, 361] on g "Product popup" at bounding box center [561, 266] width 764 height 195
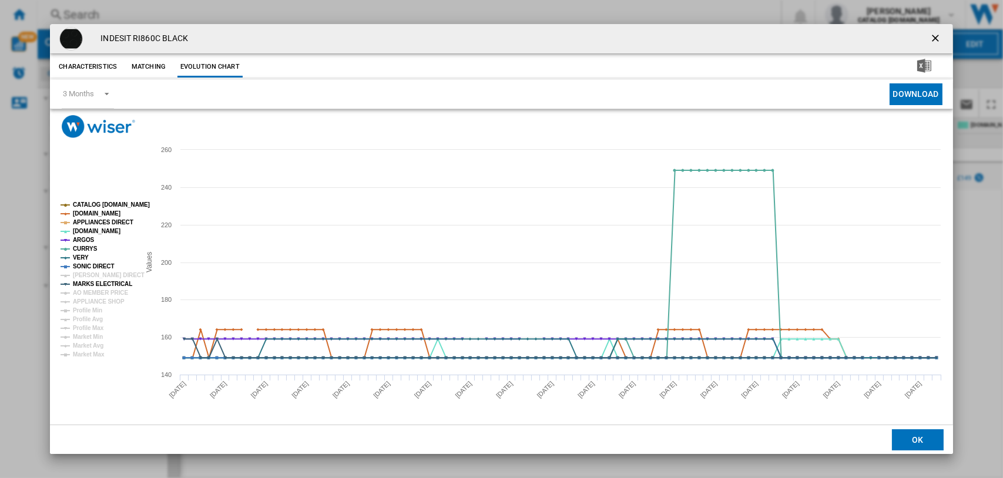
click at [939, 42] on ng-md-icon "getI18NText('BUTTONS.CLOSE_DIALOG')" at bounding box center [936, 39] width 14 height 14
